Goal: Task Accomplishment & Management: Manage account settings

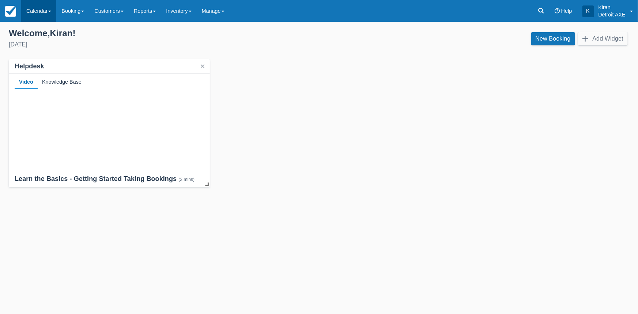
click at [51, 11] on span at bounding box center [49, 11] width 3 height 1
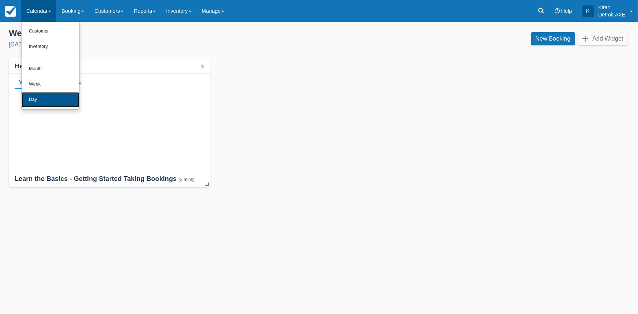
click at [42, 100] on link "Day" at bounding box center [51, 99] width 58 height 15
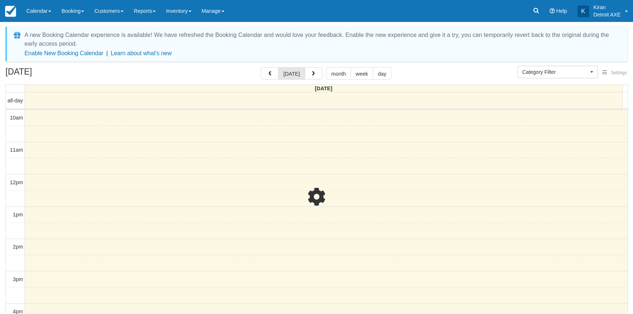
select select
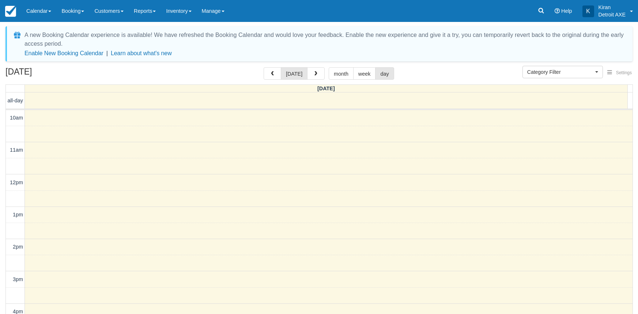
select select
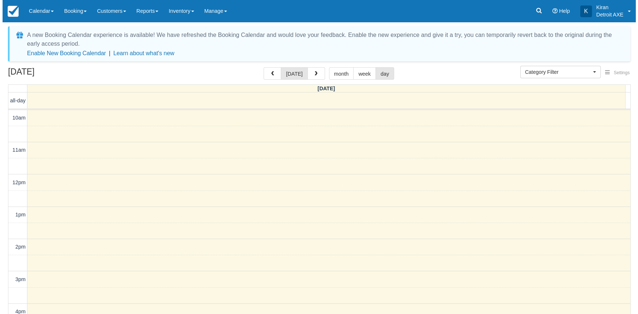
scroll to position [161, 0]
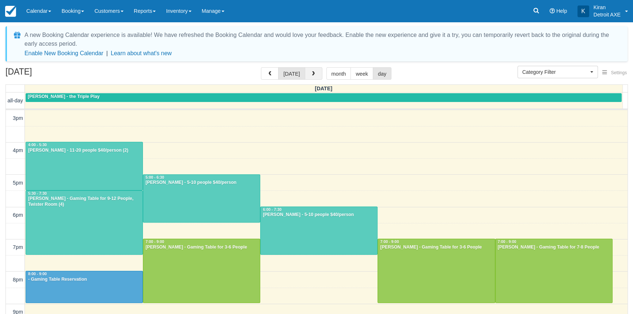
click at [312, 75] on span "button" at bounding box center [313, 73] width 5 height 5
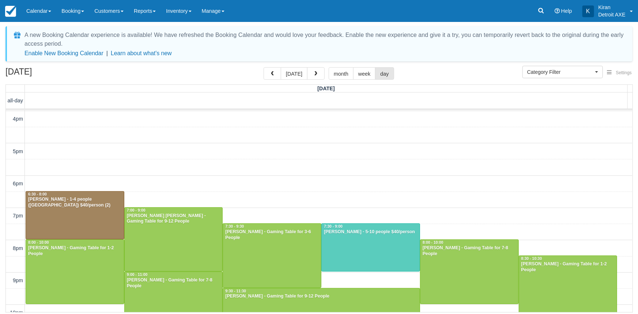
scroll to position [228, 0]
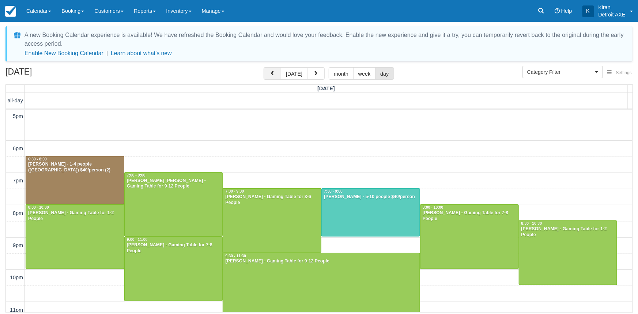
click at [272, 76] on span "button" at bounding box center [272, 73] width 5 height 5
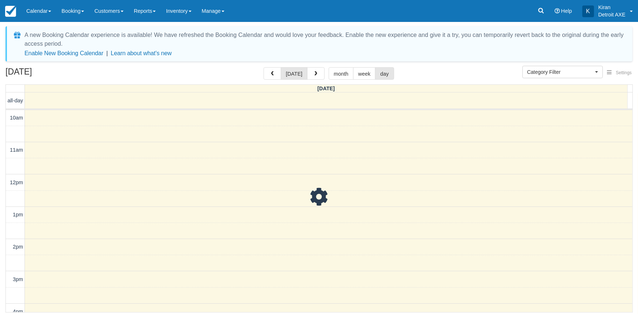
scroll to position [161, 0]
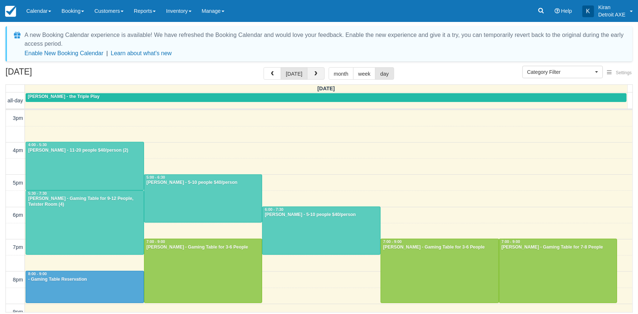
click at [316, 71] on span "button" at bounding box center [315, 73] width 5 height 5
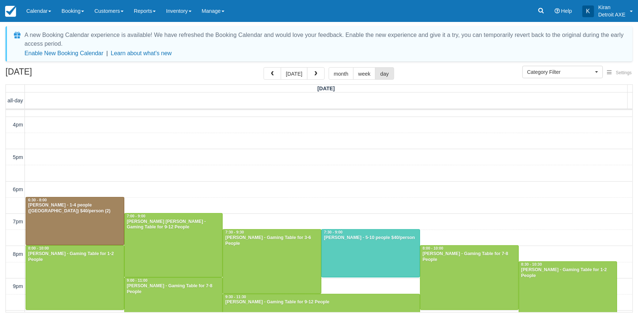
scroll to position [232, 0]
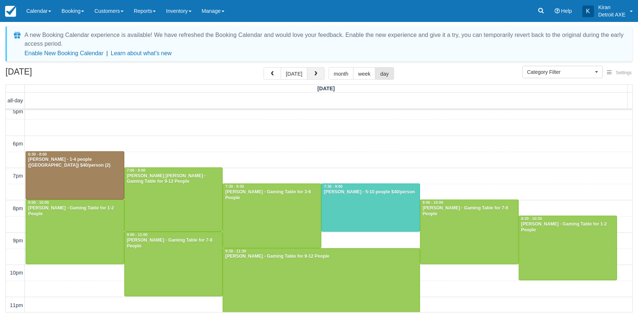
click at [312, 69] on button "button" at bounding box center [316, 73] width 18 height 12
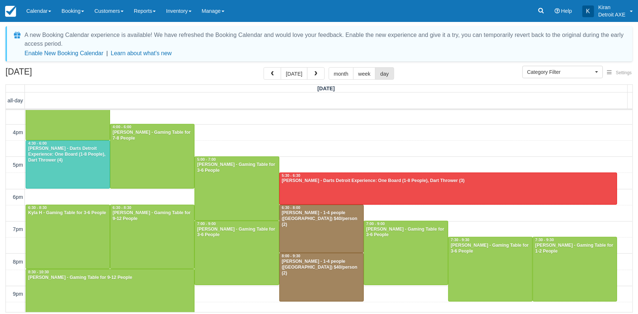
scroll to position [194, 0]
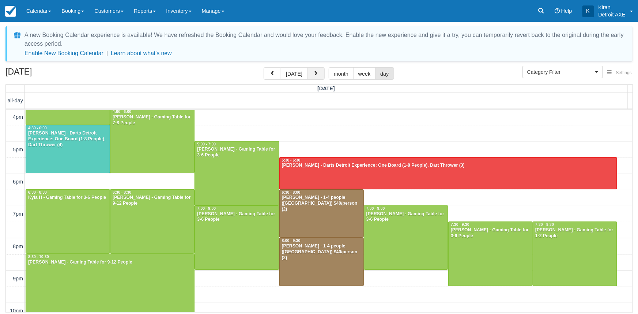
click at [313, 75] on span "button" at bounding box center [315, 73] width 5 height 5
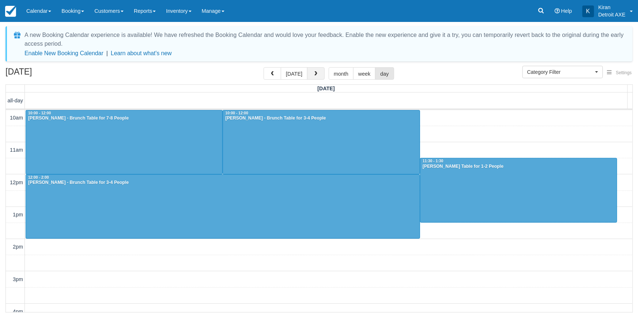
scroll to position [161, 0]
